Goal: Find contact information: Find contact information

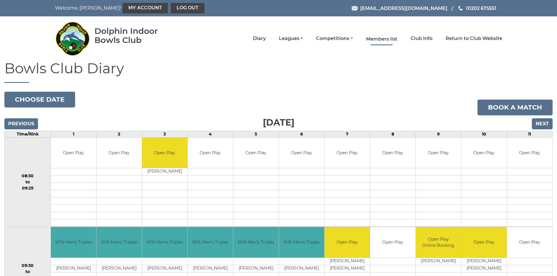
click at [374, 38] on link "Members list" at bounding box center [381, 39] width 31 height 6
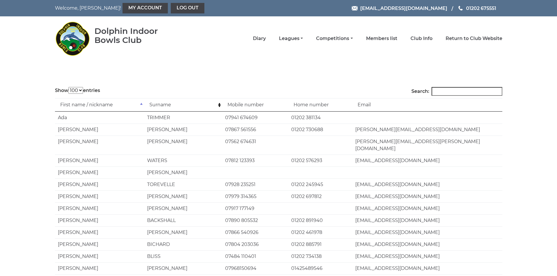
select select "100"
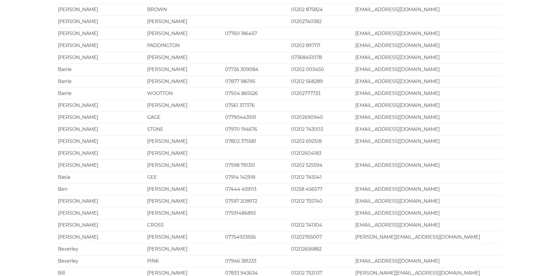
scroll to position [1081, 0]
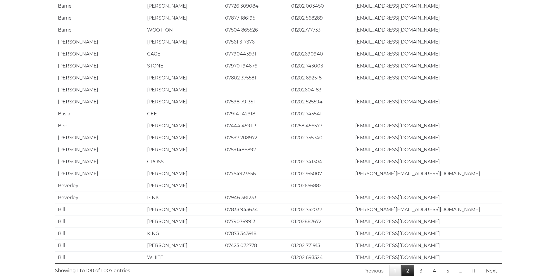
click at [408, 265] on link "2" at bounding box center [407, 271] width 13 height 12
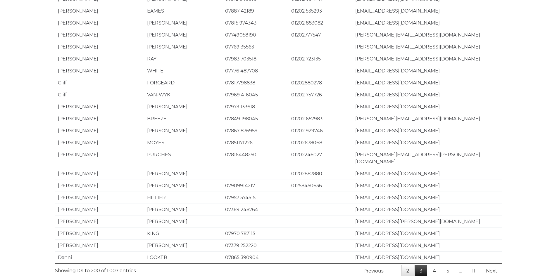
click at [420, 265] on link "3" at bounding box center [420, 271] width 13 height 12
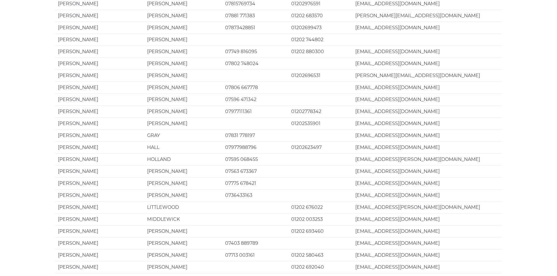
scroll to position [292, 0]
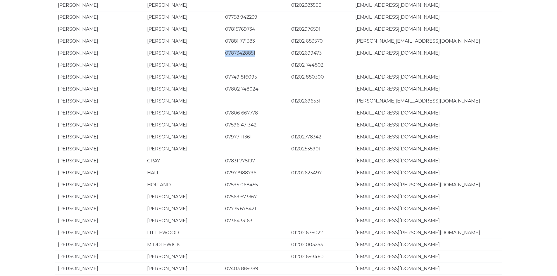
drag, startPoint x: 255, startPoint y: 53, endPoint x: 225, endPoint y: 53, distance: 29.2
click at [225, 53] on td "07873428851" at bounding box center [255, 53] width 66 height 12
copy td "07873428851"
click at [319, 209] on td at bounding box center [320, 209] width 64 height 12
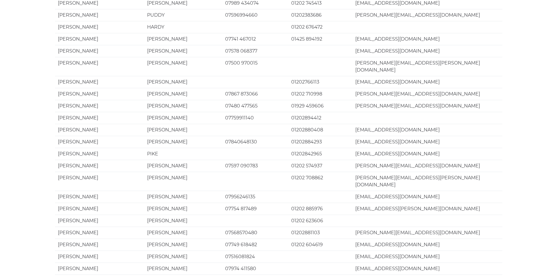
scroll to position [1081, 0]
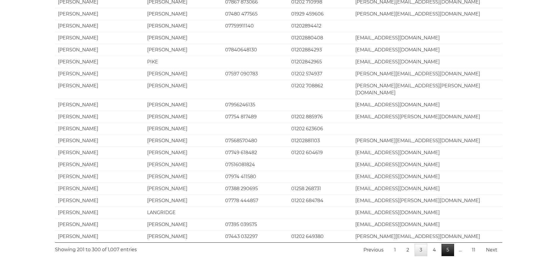
click at [449, 244] on link "5" at bounding box center [447, 250] width 13 height 12
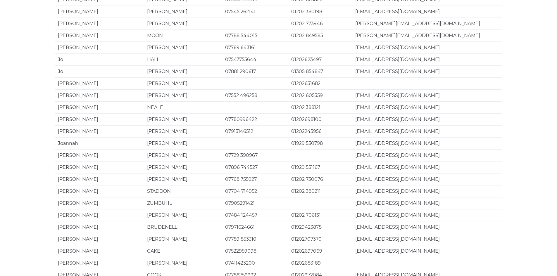
scroll to position [438, 0]
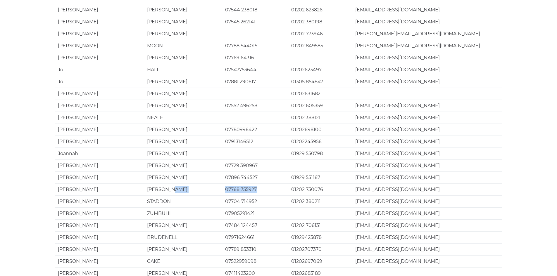
drag, startPoint x: 256, startPoint y: 182, endPoint x: 219, endPoint y: 182, distance: 37.4
click at [219, 184] on tr "[PERSON_NAME] 07768 755927 01202 730076 [EMAIL_ADDRESS][DOMAIN_NAME]" at bounding box center [278, 190] width 447 height 12
copy tr "07768 755927"
